Goal: Transaction & Acquisition: Purchase product/service

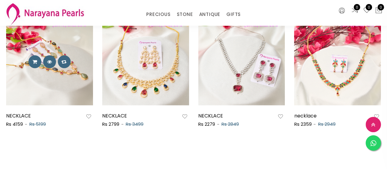
click at [74, 66] on div at bounding box center [49, 61] width 87 height 13
click at [67, 79] on img at bounding box center [49, 61] width 87 height 87
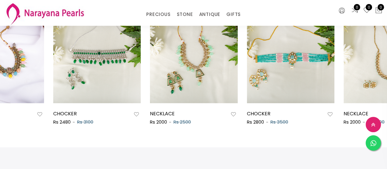
scroll to position [0, 581]
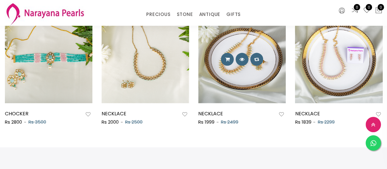
click at [267, 76] on img at bounding box center [242, 59] width 88 height 88
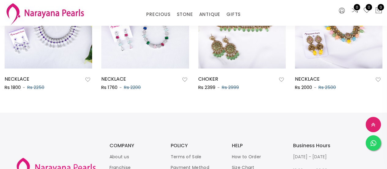
scroll to position [489, 0]
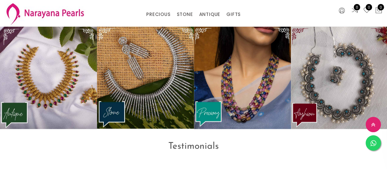
scroll to position [725, 0]
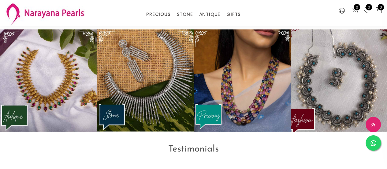
click at [344, 111] on img at bounding box center [339, 80] width 107 height 112
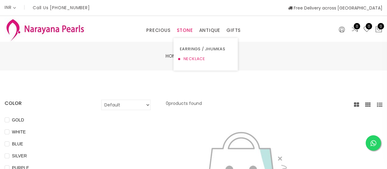
click at [189, 56] on link "NECKLACE" at bounding box center [206, 59] width 52 height 10
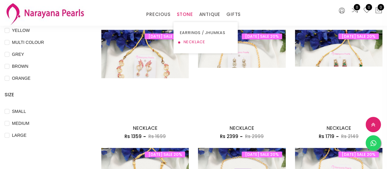
scroll to position [184, 0]
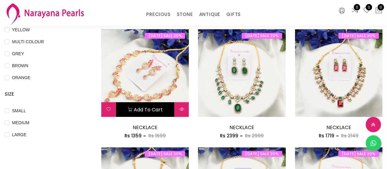
click at [162, 108] on button "Add to cart" at bounding box center [145, 109] width 58 height 15
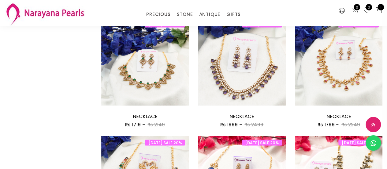
scroll to position [539, 0]
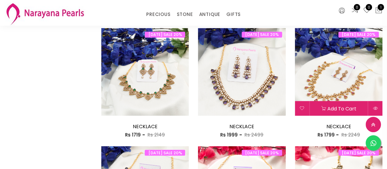
click at [359, 55] on img at bounding box center [339, 72] width 88 height 88
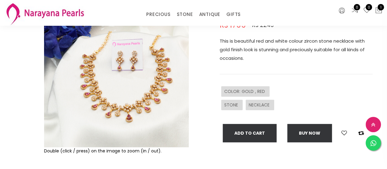
scroll to position [73, 0]
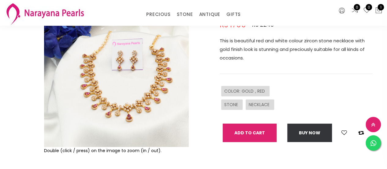
click at [244, 133] on button "Add To Cart" at bounding box center [250, 132] width 54 height 18
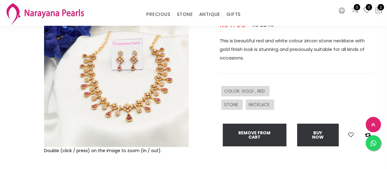
click at [112, 106] on img at bounding box center [116, 74] width 145 height 145
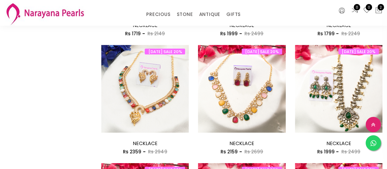
scroll to position [661, 0]
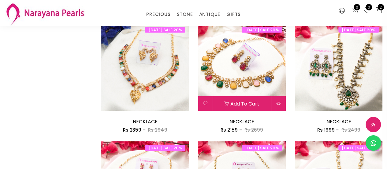
click at [246, 88] on img at bounding box center [242, 67] width 88 height 88
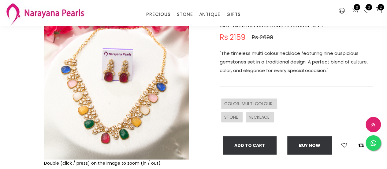
scroll to position [61, 0]
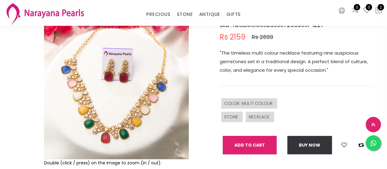
click at [236, 144] on button "Add To Cart" at bounding box center [250, 145] width 54 height 18
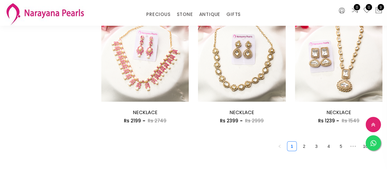
scroll to position [801, 0]
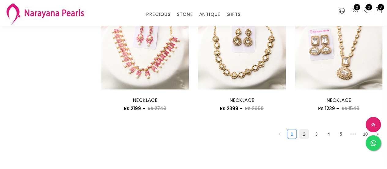
click at [304, 135] on link "2" at bounding box center [304, 133] width 9 height 9
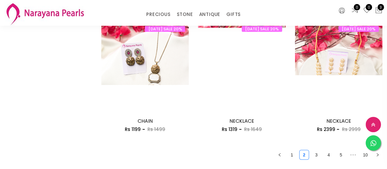
scroll to position [784, 0]
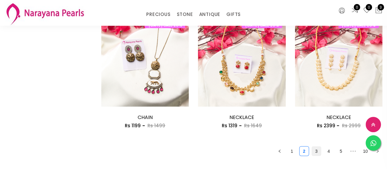
click at [317, 152] on link "3" at bounding box center [316, 150] width 9 height 9
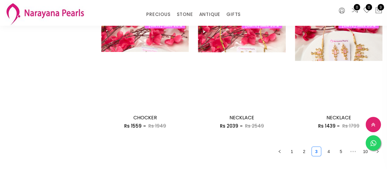
scroll to position [784, 0]
